Goal: Task Accomplishment & Management: Manage account settings

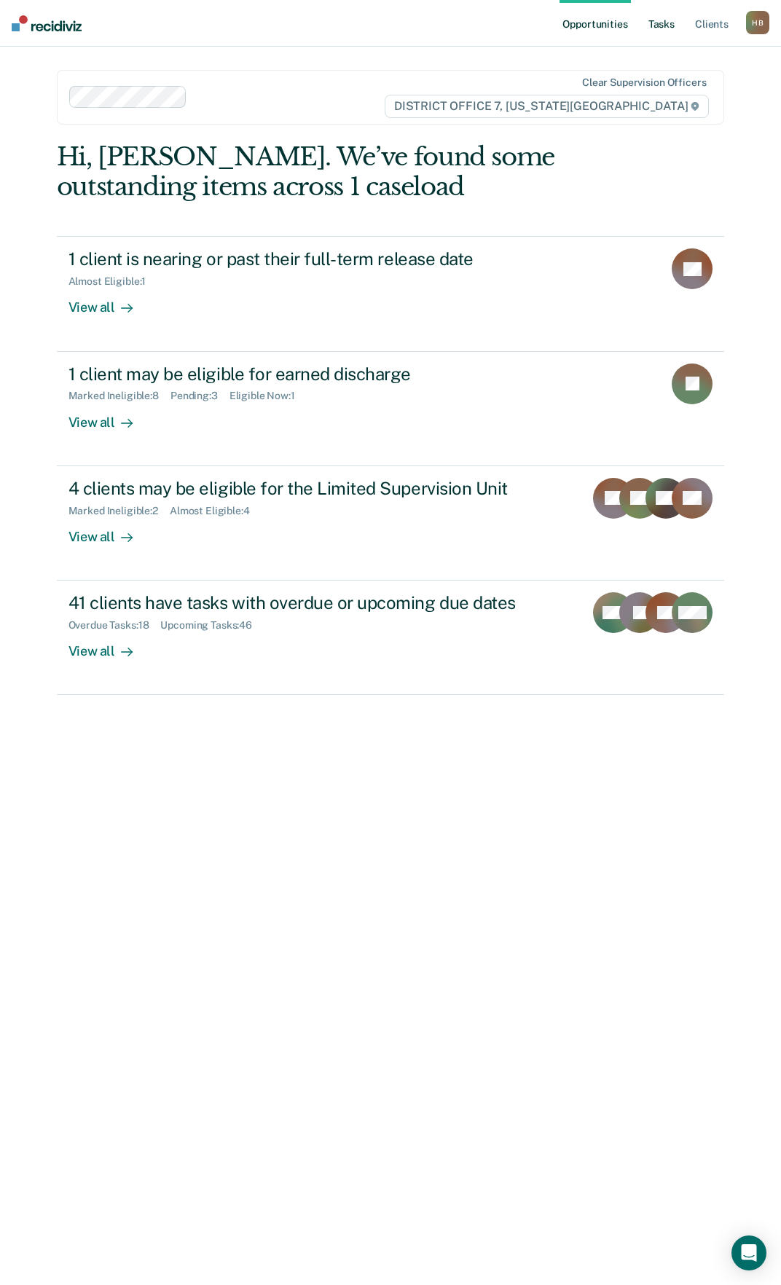
click at [671, 28] on link "Tasks" at bounding box center [661, 23] width 32 height 47
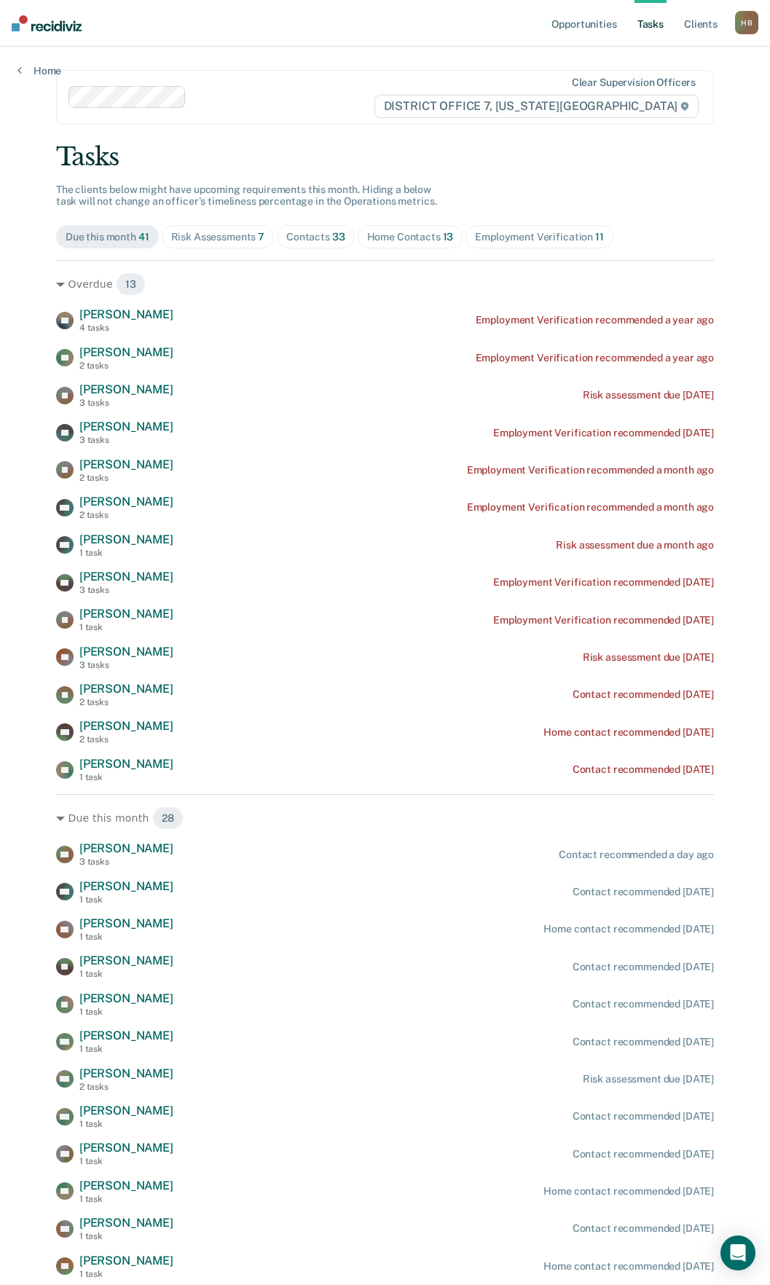
click at [443, 234] on span "13" at bounding box center [448, 237] width 11 height 12
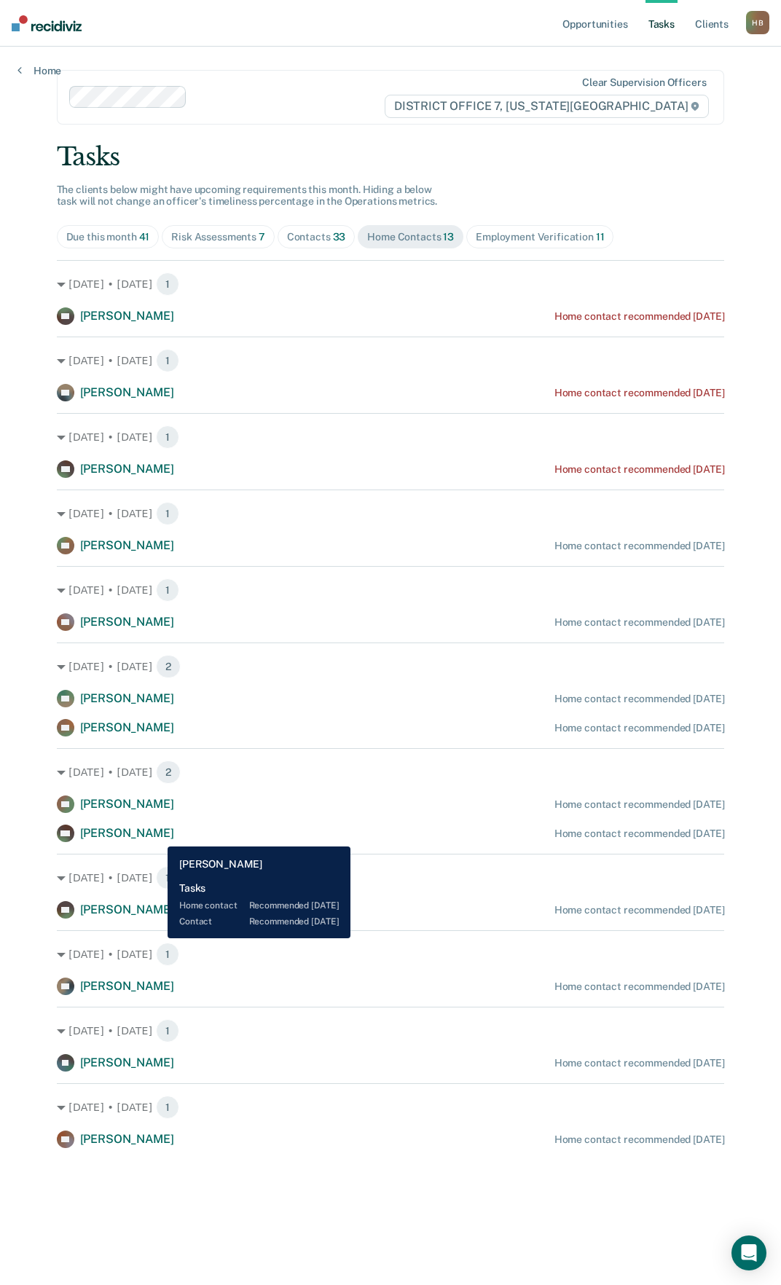
click at [157, 836] on span "[PERSON_NAME]" at bounding box center [127, 833] width 94 height 14
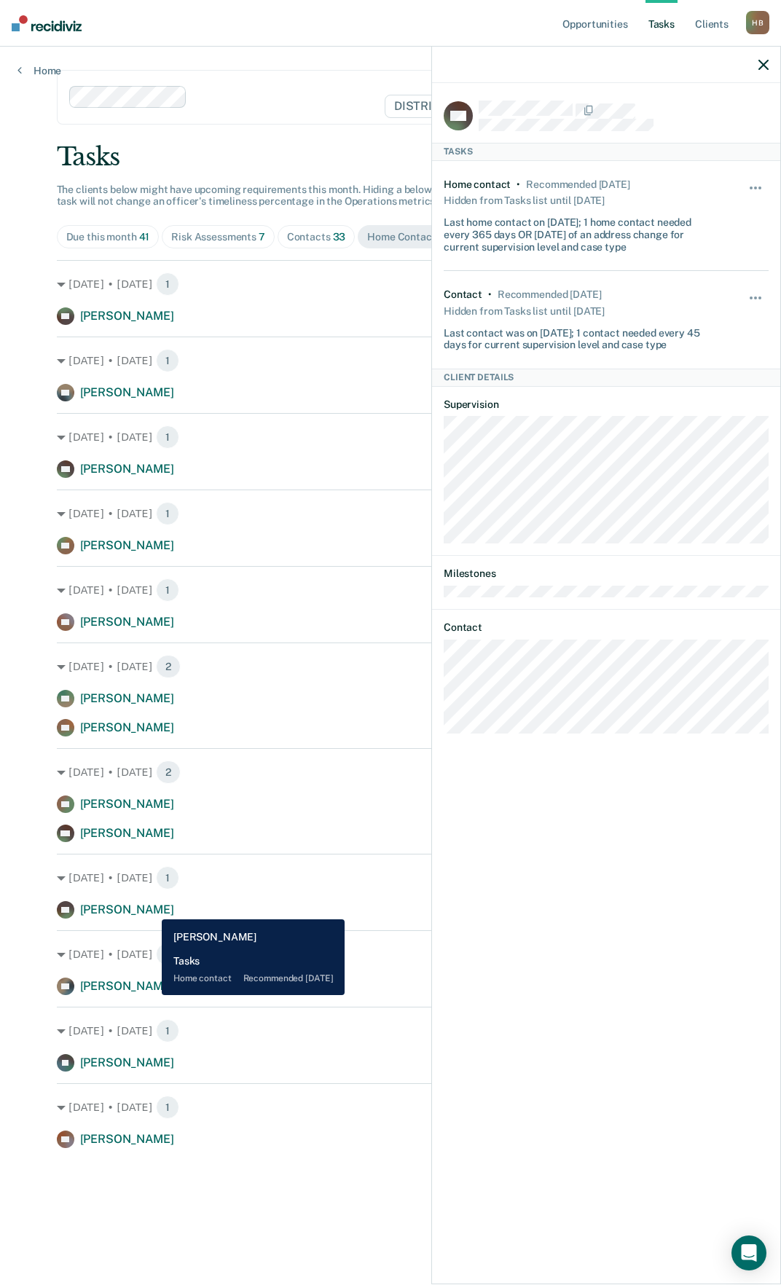
click at [151, 908] on span "[PERSON_NAME]" at bounding box center [127, 910] width 94 height 14
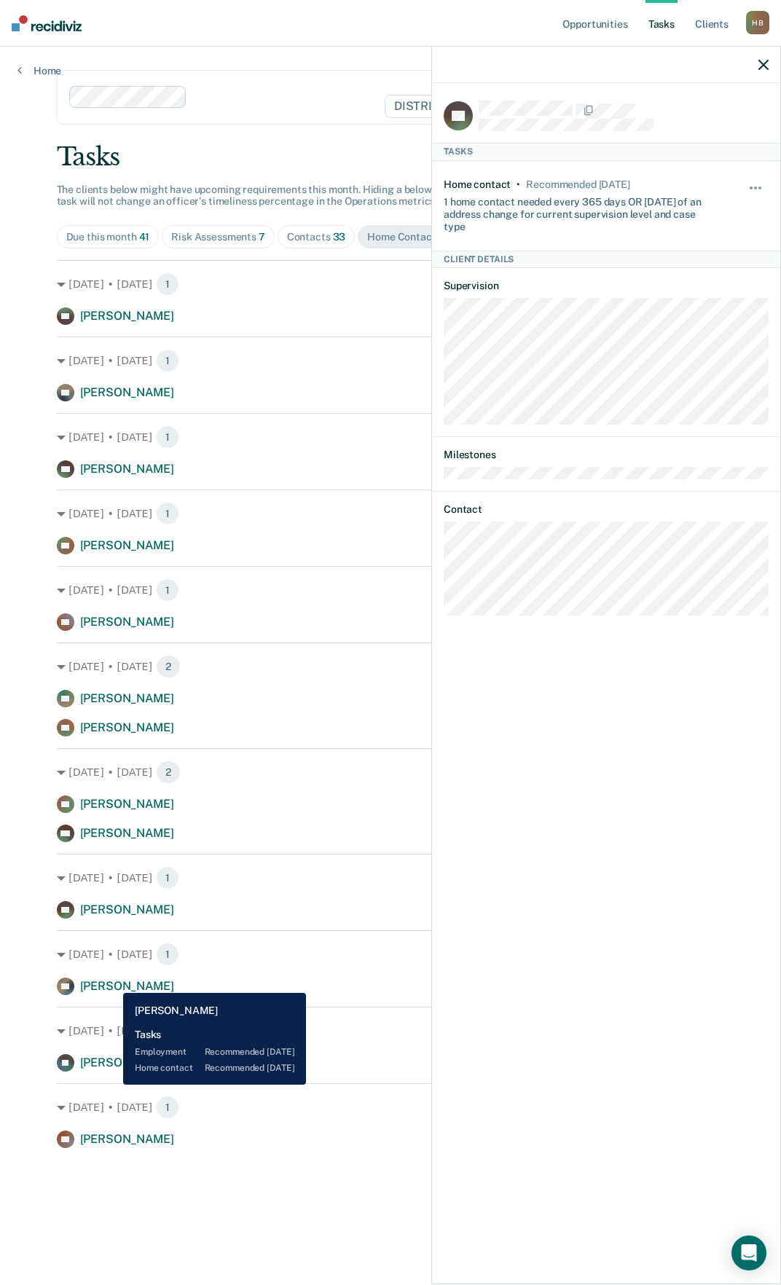
click at [112, 982] on span "[PERSON_NAME]" at bounding box center [127, 986] width 94 height 14
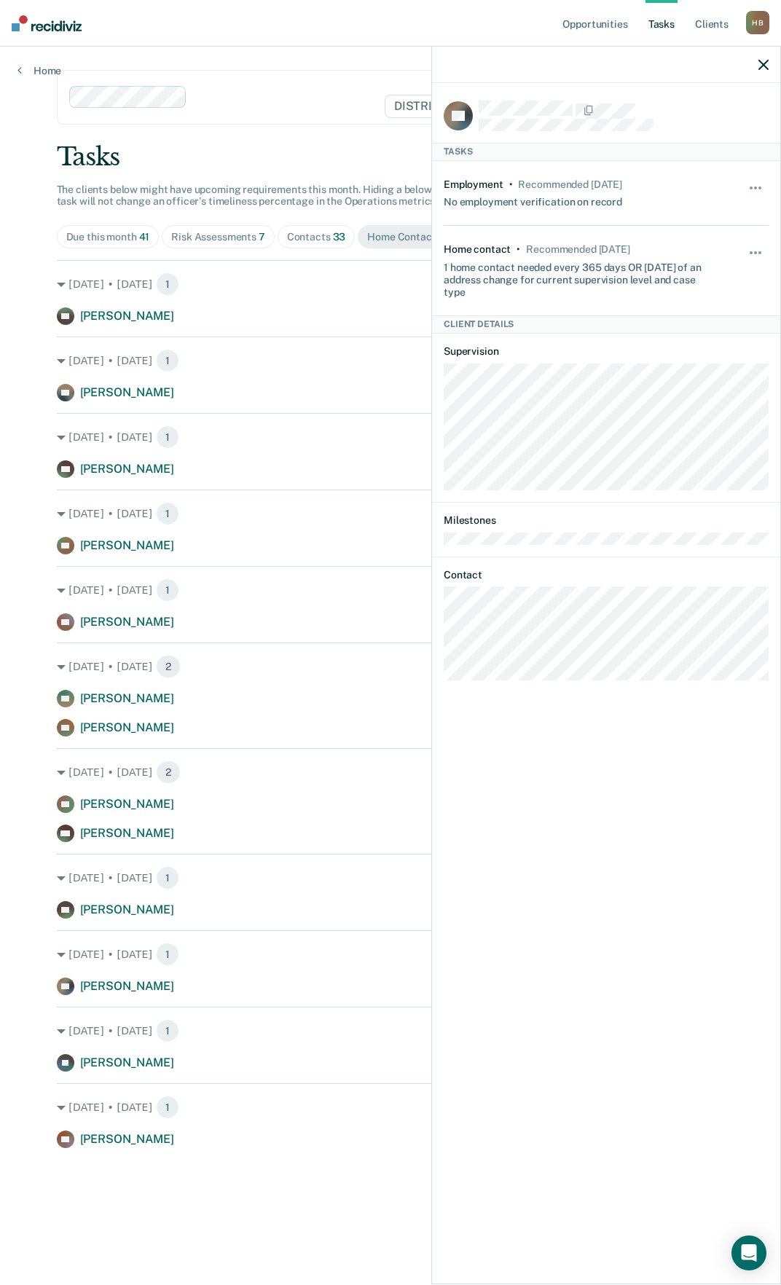
click at [325, 143] on div "Tasks" at bounding box center [391, 157] width 668 height 30
click at [235, 153] on div "Tasks" at bounding box center [391, 157] width 668 height 30
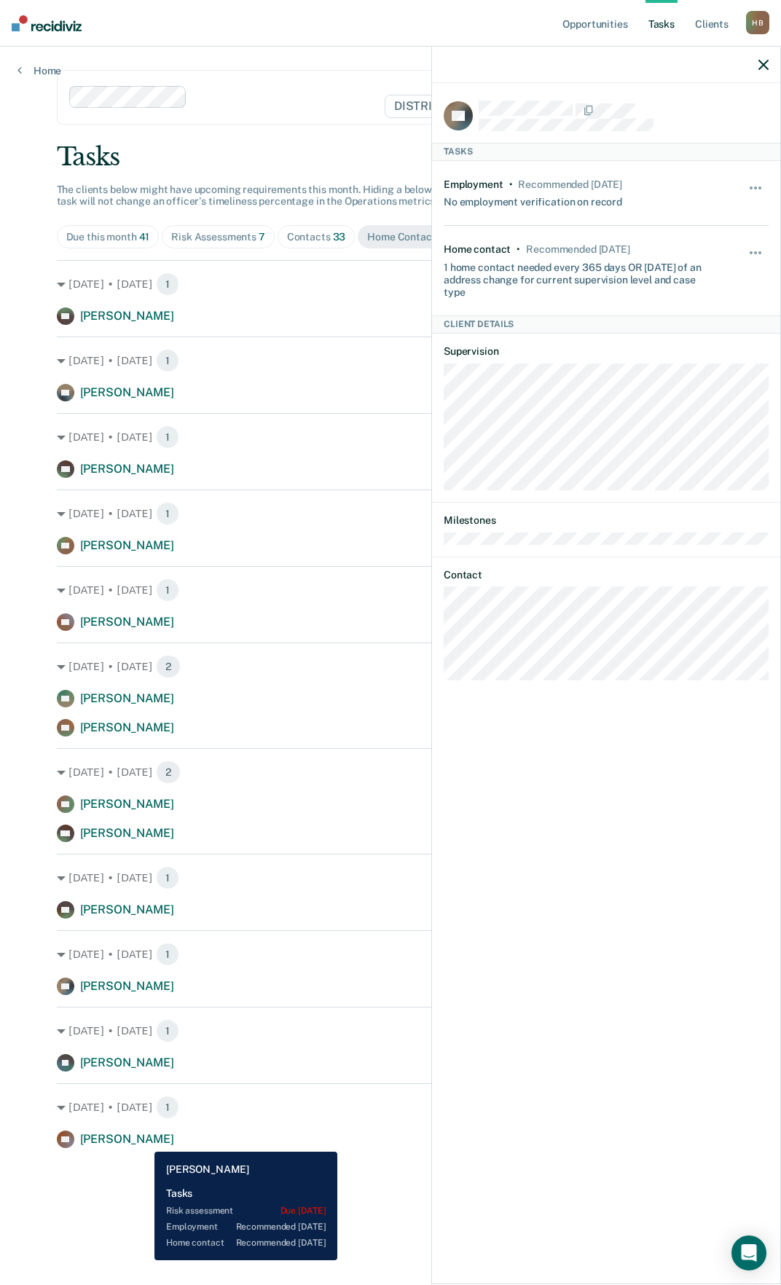
click at [144, 1141] on span "[PERSON_NAME]" at bounding box center [127, 1139] width 94 height 14
